Goal: Information Seeking & Learning: Check status

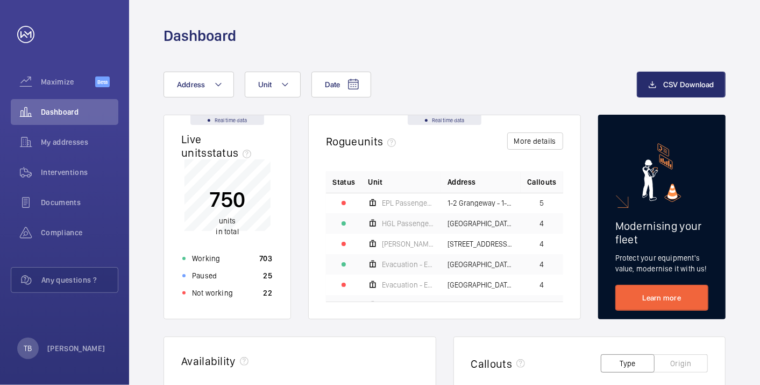
click at [261, 287] on div "Not working 22" at bounding box center [227, 292] width 103 height 17
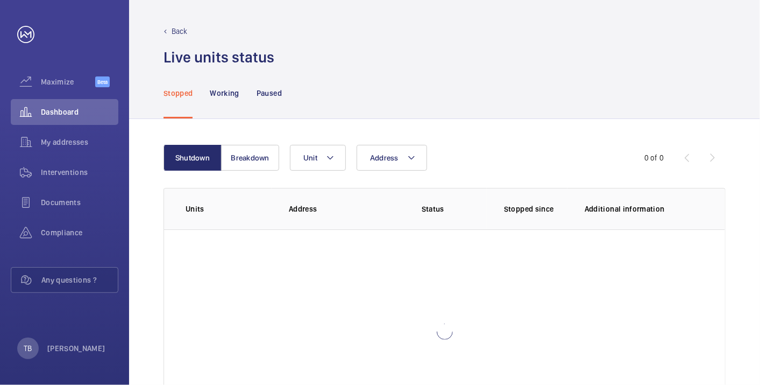
scroll to position [74, 0]
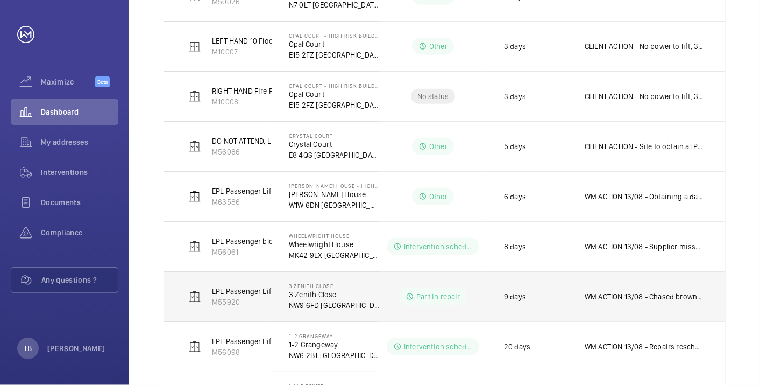
scroll to position [767, 0]
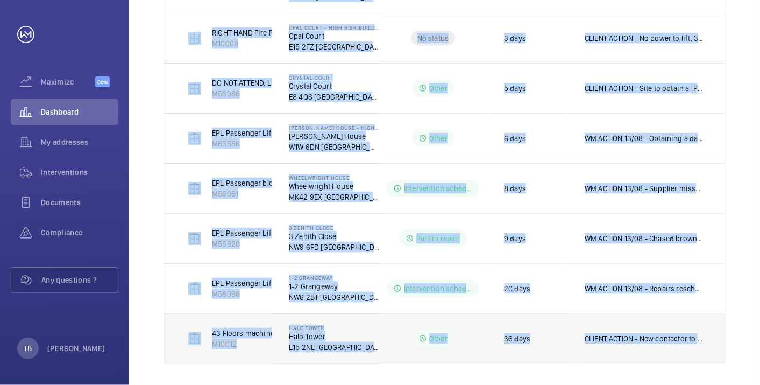
drag, startPoint x: 180, startPoint y: 129, endPoint x: 697, endPoint y: 337, distance: 558.0
copy table "Units Address Status Stopped since Additional information EPL Passenger Lift M5…"
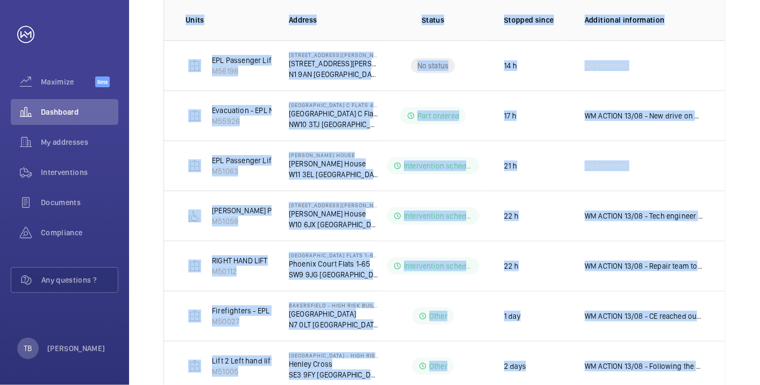
scroll to position [0, 0]
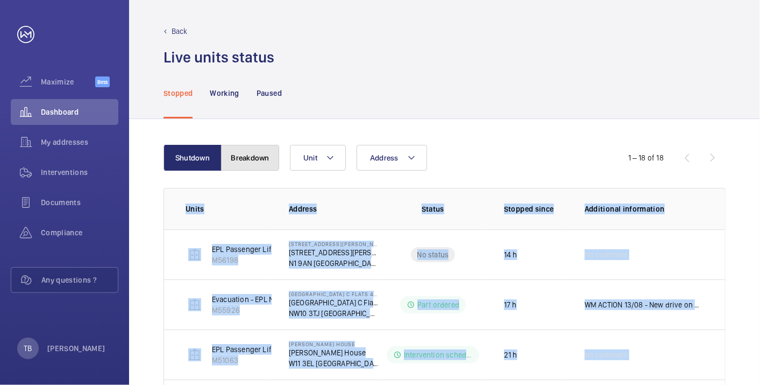
click at [242, 166] on button "Breakdown" at bounding box center [250, 158] width 58 height 26
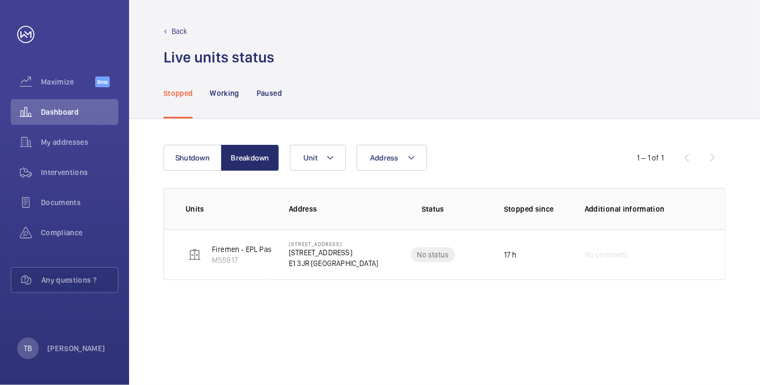
click at [218, 323] on div "Shutdown Breakdown Address Unit 1 – 1 of 1 Units Address Status Stopped since A…" at bounding box center [444, 252] width 631 height 266
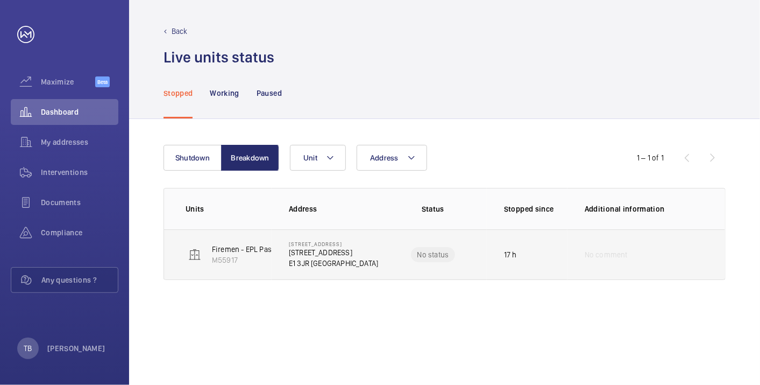
click at [176, 243] on td "Firemen - EPL Passenger Lift M55917" at bounding box center [218, 254] width 108 height 51
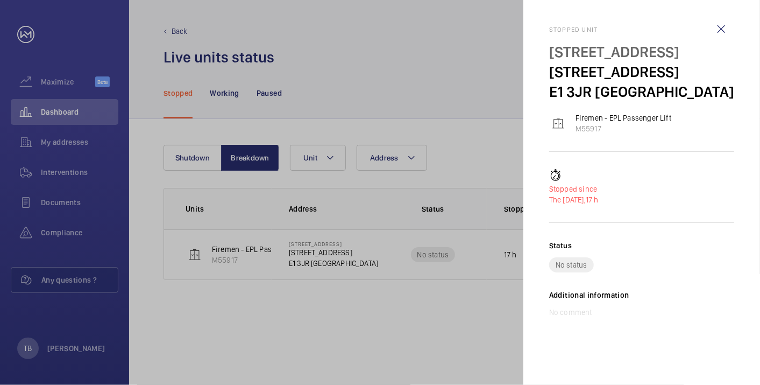
drag, startPoint x: 176, startPoint y: 243, endPoint x: 304, endPoint y: 252, distance: 127.9
click at [304, 252] on div at bounding box center [380, 192] width 760 height 385
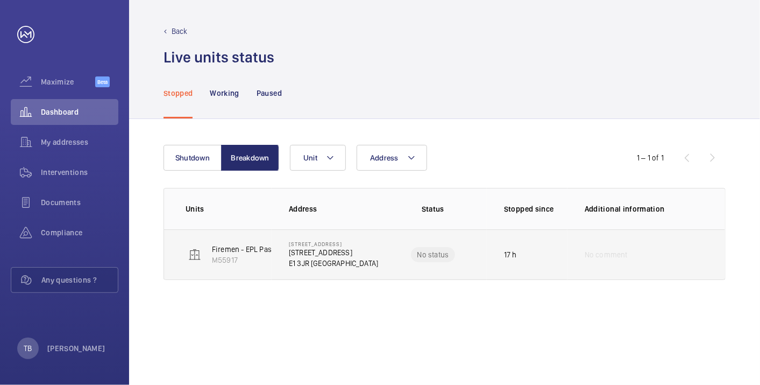
drag, startPoint x: 174, startPoint y: 234, endPoint x: 678, endPoint y: 247, distance: 503.4
click at [676, 247] on td "No comment" at bounding box center [647, 254] width 158 height 51
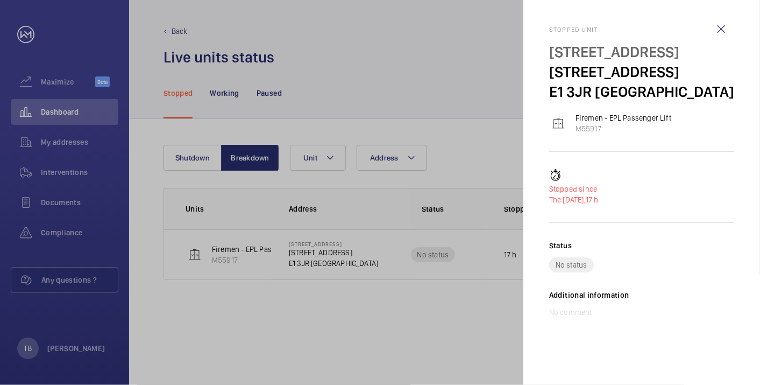
click at [426, 310] on div at bounding box center [380, 192] width 760 height 385
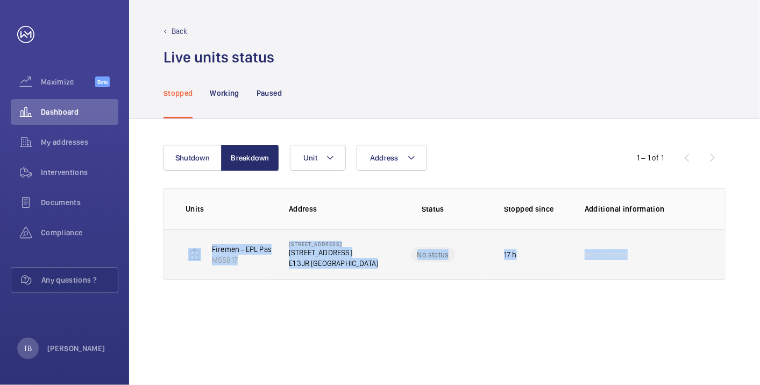
drag, startPoint x: 170, startPoint y: 237, endPoint x: 636, endPoint y: 272, distance: 467.9
click at [0, 0] on tr "Firemen - EPL Passenger Lift M55917 26 Ewhurst Close 26 Ewhurst Close E1 3JR LO…" at bounding box center [0, 0] width 0 height 0
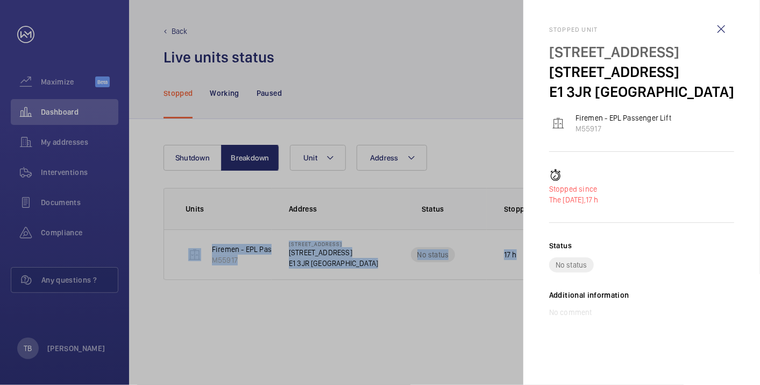
copy tr "Firemen - EPL Passenger Lift M55917 26 Ewhurst Close 26 Ewhurst Close E1 3JR LO…"
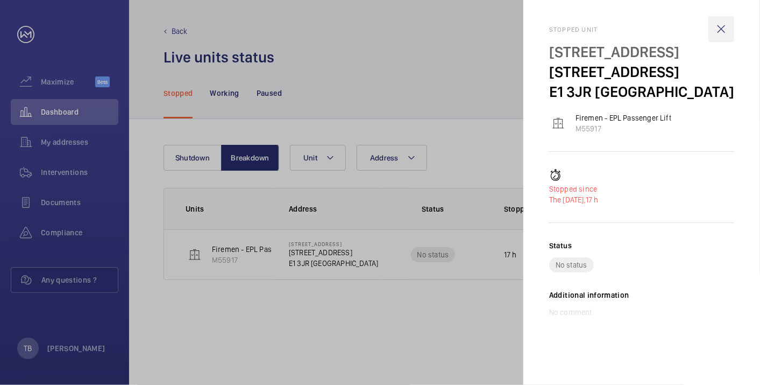
click at [718, 32] on wm-front-icon-button at bounding box center [722, 29] width 26 height 26
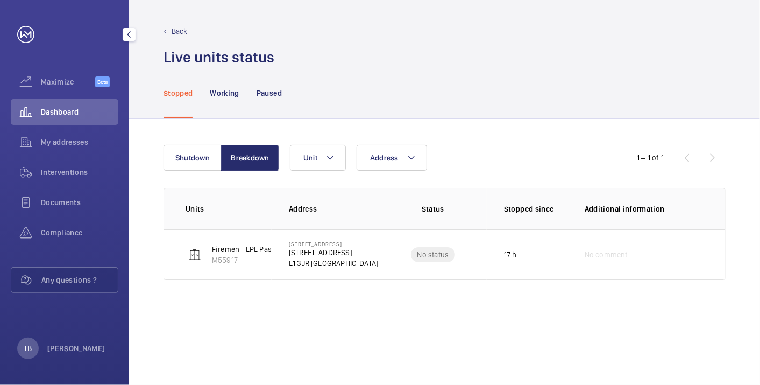
click at [75, 105] on div "Dashboard" at bounding box center [65, 112] width 108 height 26
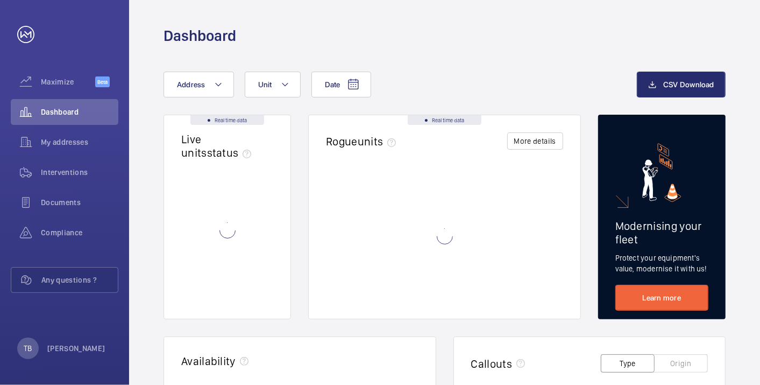
click at [467, 26] on div "Dashboard" at bounding box center [445, 36] width 562 height 20
